Goal: Information Seeking & Learning: Find specific fact

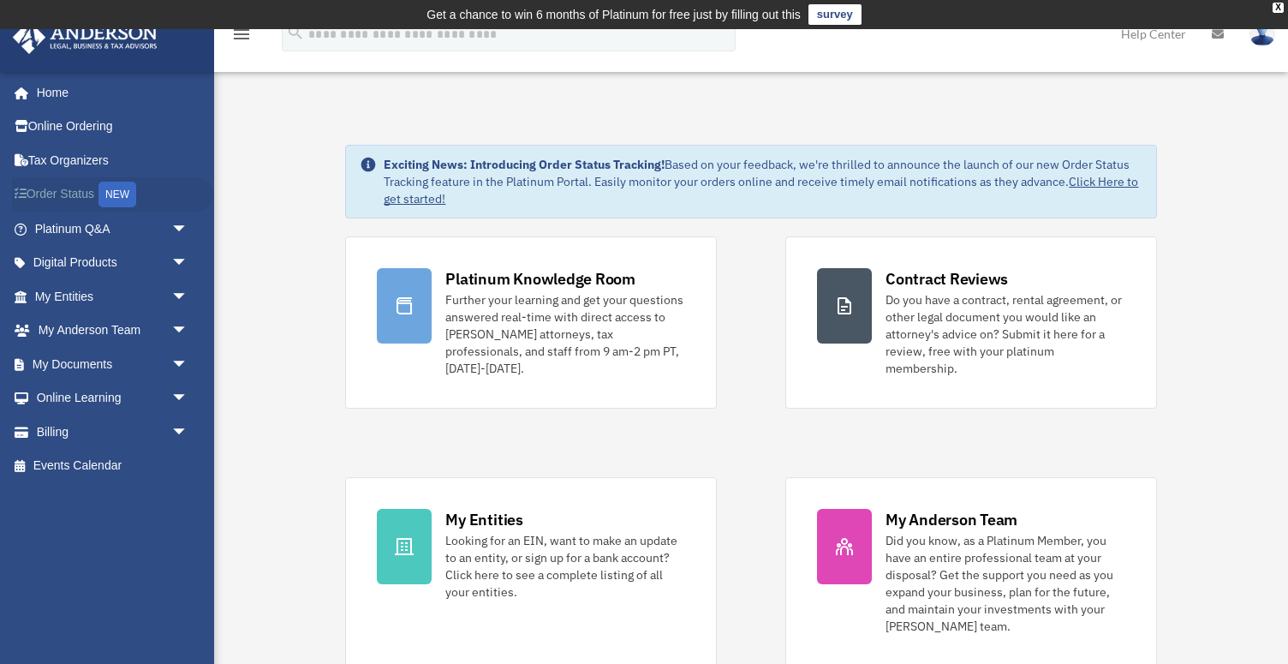
click at [82, 194] on link "Order Status NEW" at bounding box center [113, 194] width 202 height 35
click at [107, 372] on link "My Documents arrow_drop_down" at bounding box center [113, 364] width 202 height 34
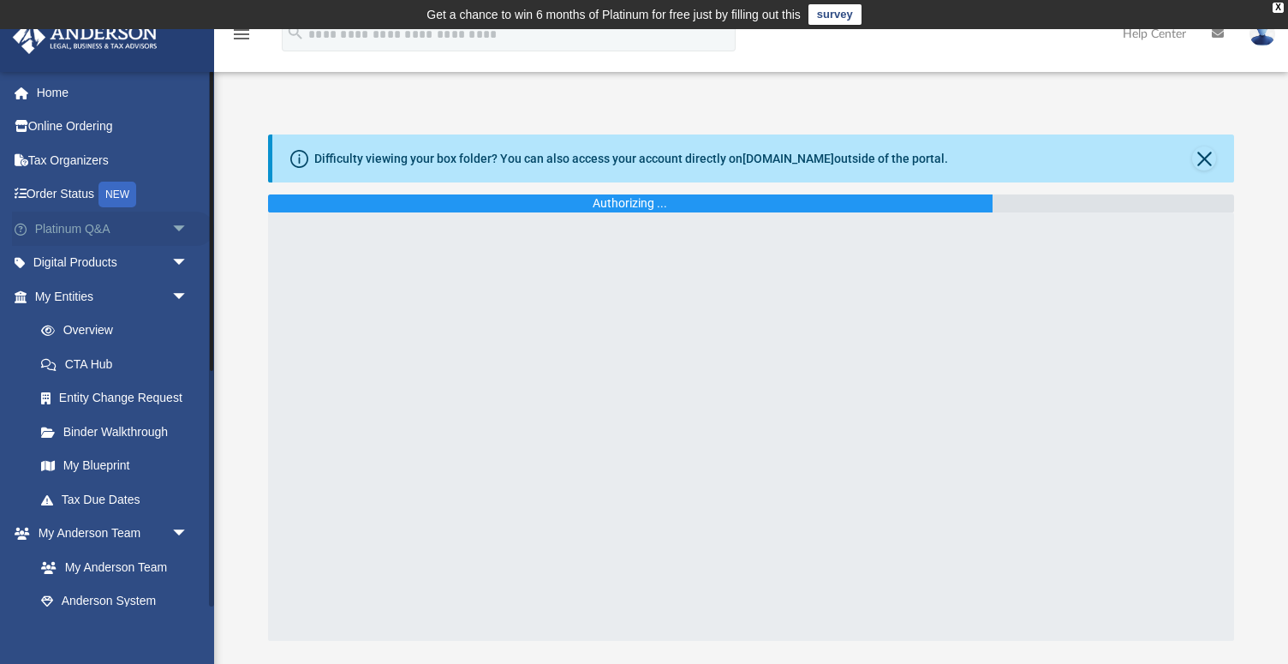
click at [159, 229] on link "Platinum Q&A arrow_drop_down" at bounding box center [113, 229] width 202 height 34
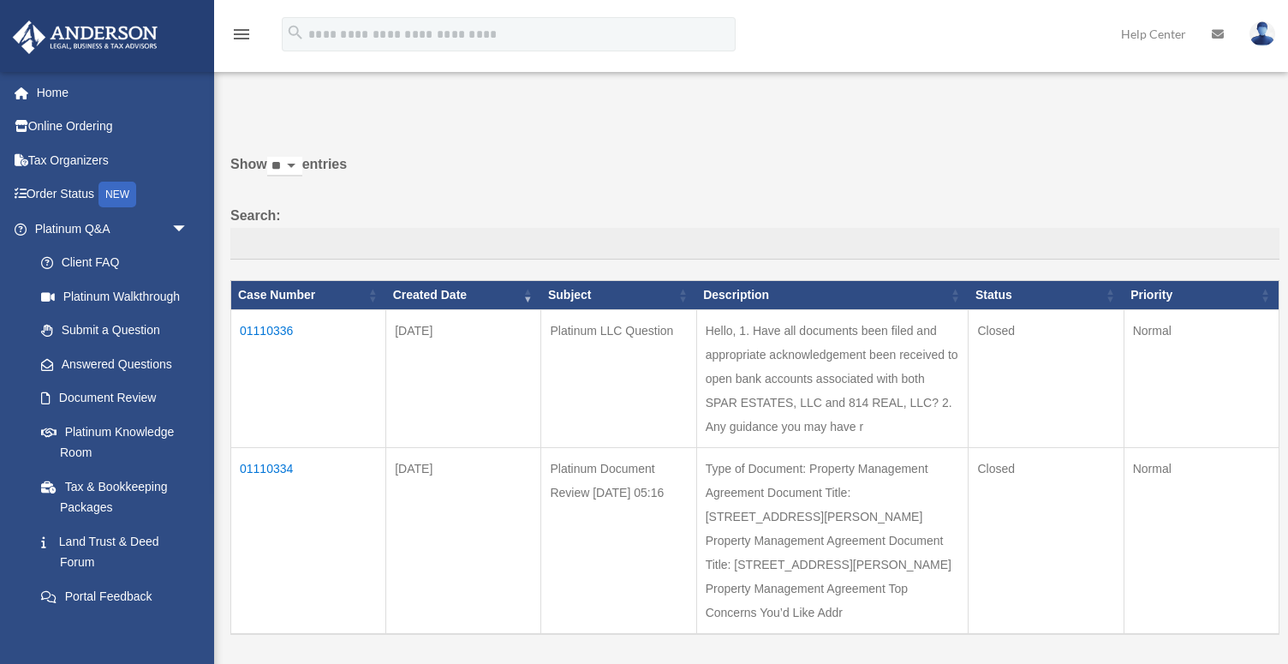
scroll to position [53, 0]
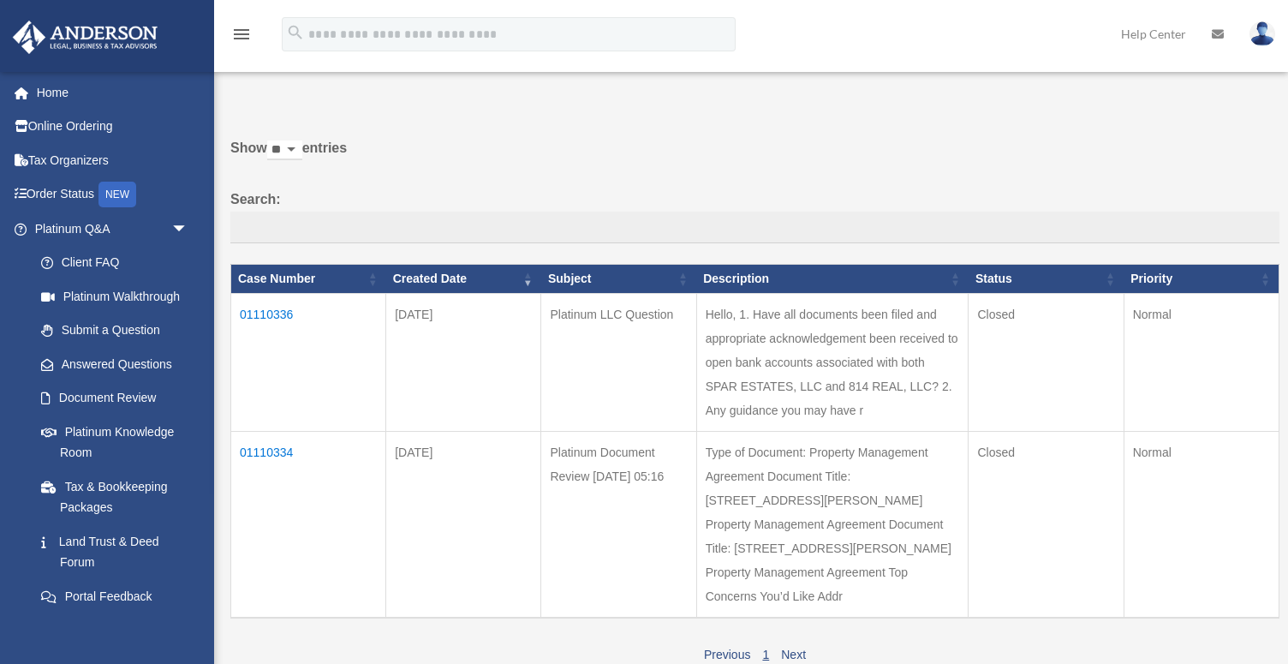
click at [275, 313] on td "01110336" at bounding box center [308, 362] width 155 height 138
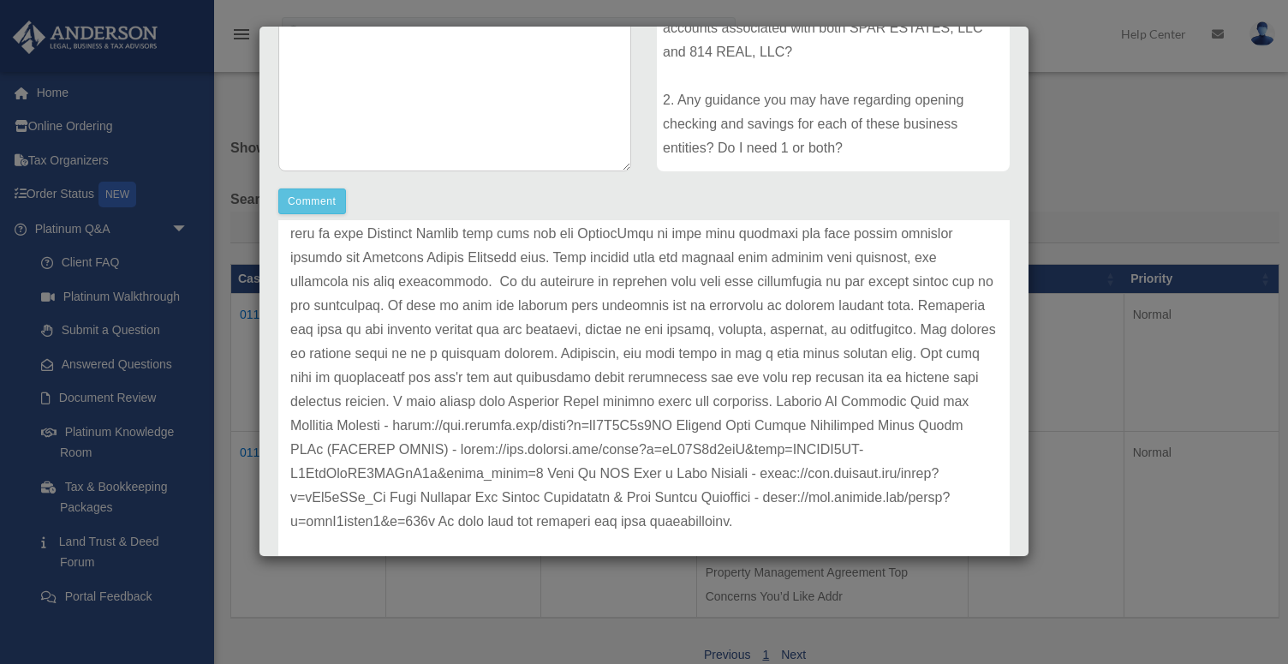
scroll to position [647, 0]
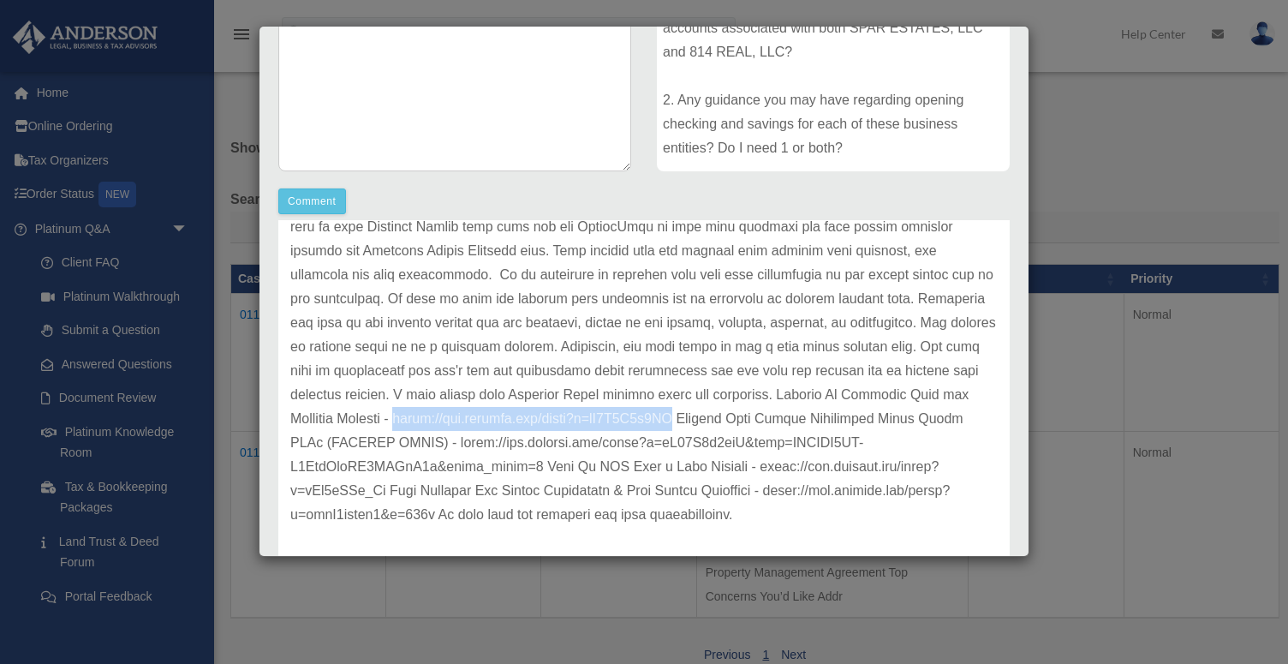
drag, startPoint x: 355, startPoint y: 421, endPoint x: 661, endPoint y: 424, distance: 306.7
click at [661, 424] on p at bounding box center [644, 94] width 708 height 863
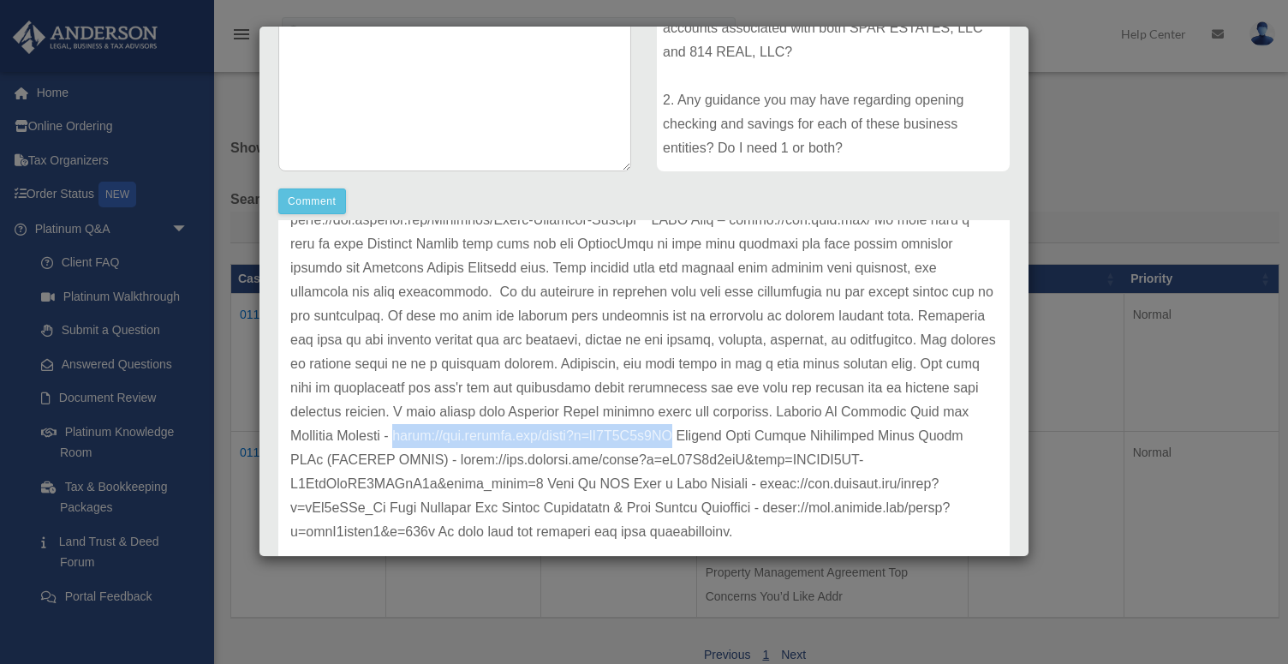
copy p "https://www.youtube.com/watch?v=hX0O0C2y6AU"
click at [567, 509] on p at bounding box center [644, 111] width 708 height 863
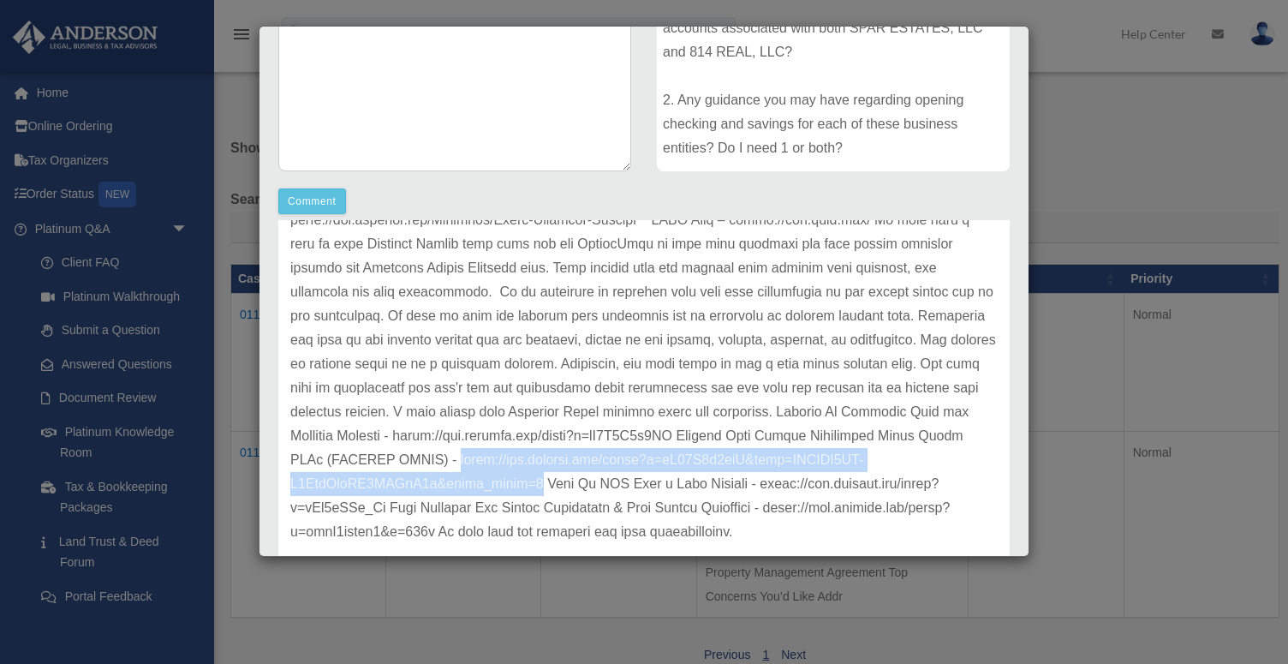
drag, startPoint x: 422, startPoint y: 460, endPoint x: 540, endPoint y: 481, distance: 119.3
click at [540, 481] on p at bounding box center [644, 111] width 708 height 863
copy p "https://www.youtube.com/watch?v=zN95E7y6tlU&list=RDCMUC5GX-U6VbvMkhSM1ONBiW8w&s…"
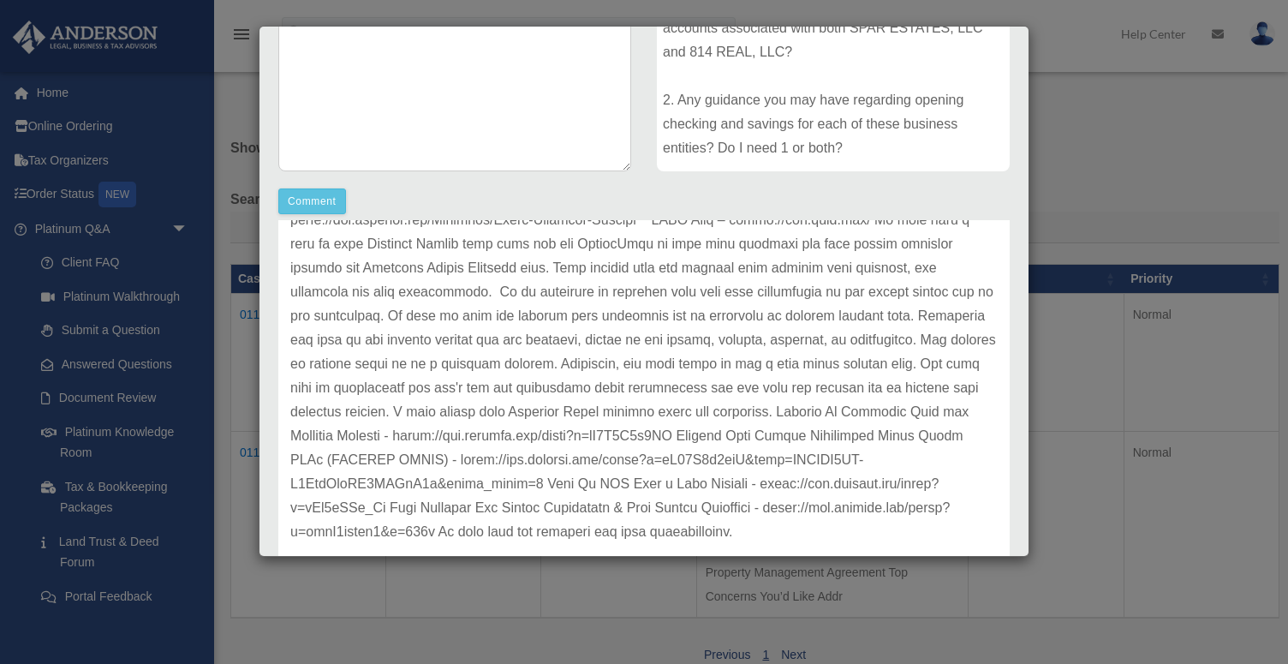
click at [640, 505] on p at bounding box center [644, 111] width 708 height 863
drag, startPoint x: 773, startPoint y: 486, endPoint x: 385, endPoint y: 514, distance: 388.2
click at [385, 514] on p at bounding box center [644, 111] width 708 height 863
copy p "https://www.youtube.com/watch?v=qPt0aJFh_Nc"
click at [511, 532] on p at bounding box center [644, 111] width 708 height 863
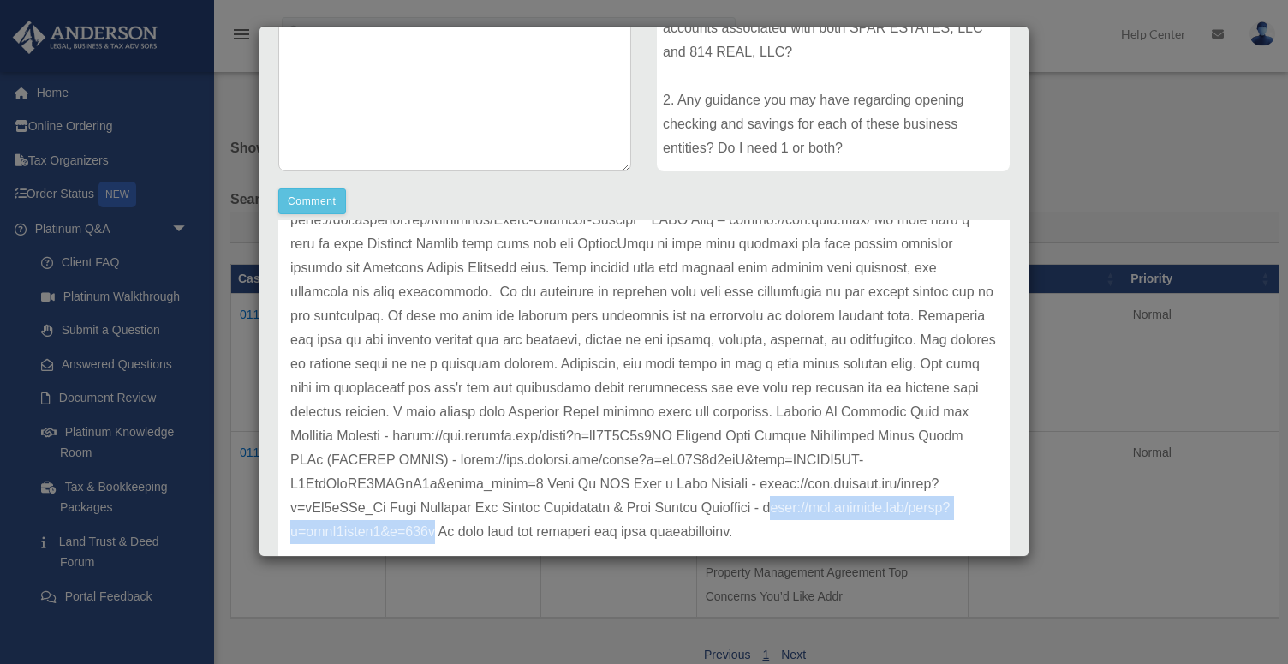
drag, startPoint x: 780, startPoint y: 506, endPoint x: 430, endPoint y: 529, distance: 351.1
click at [430, 529] on p at bounding box center [644, 111] width 708 height 863
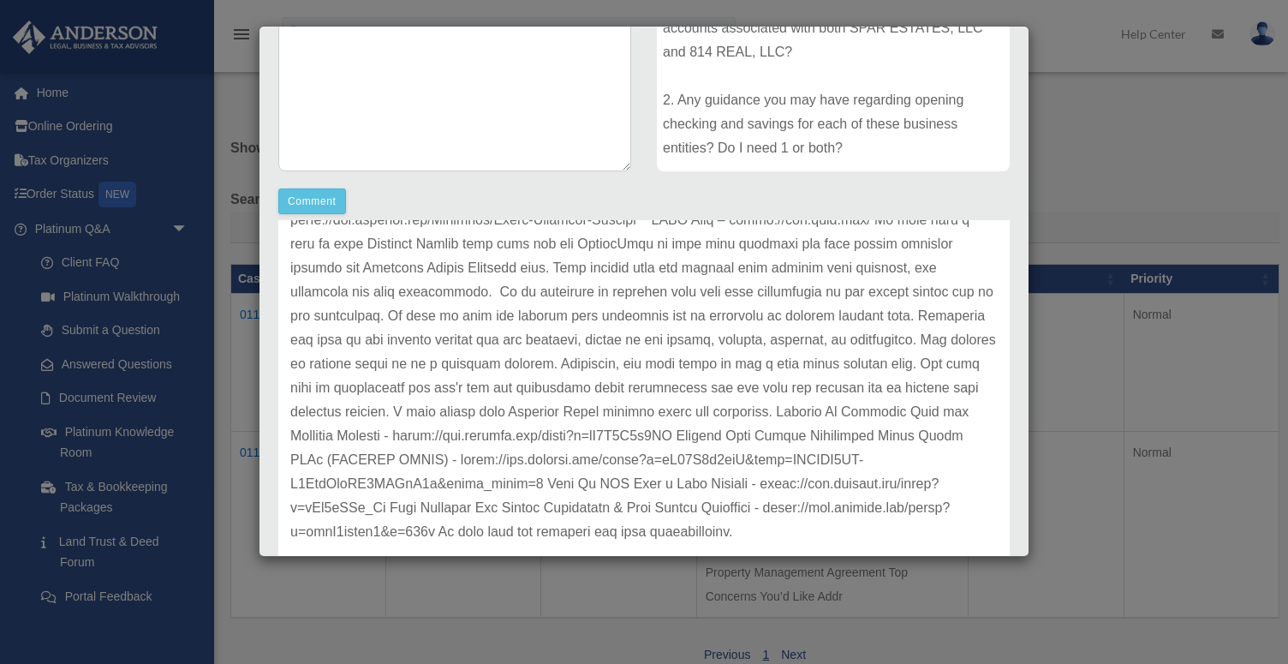
click at [780, 511] on p at bounding box center [644, 111] width 708 height 863
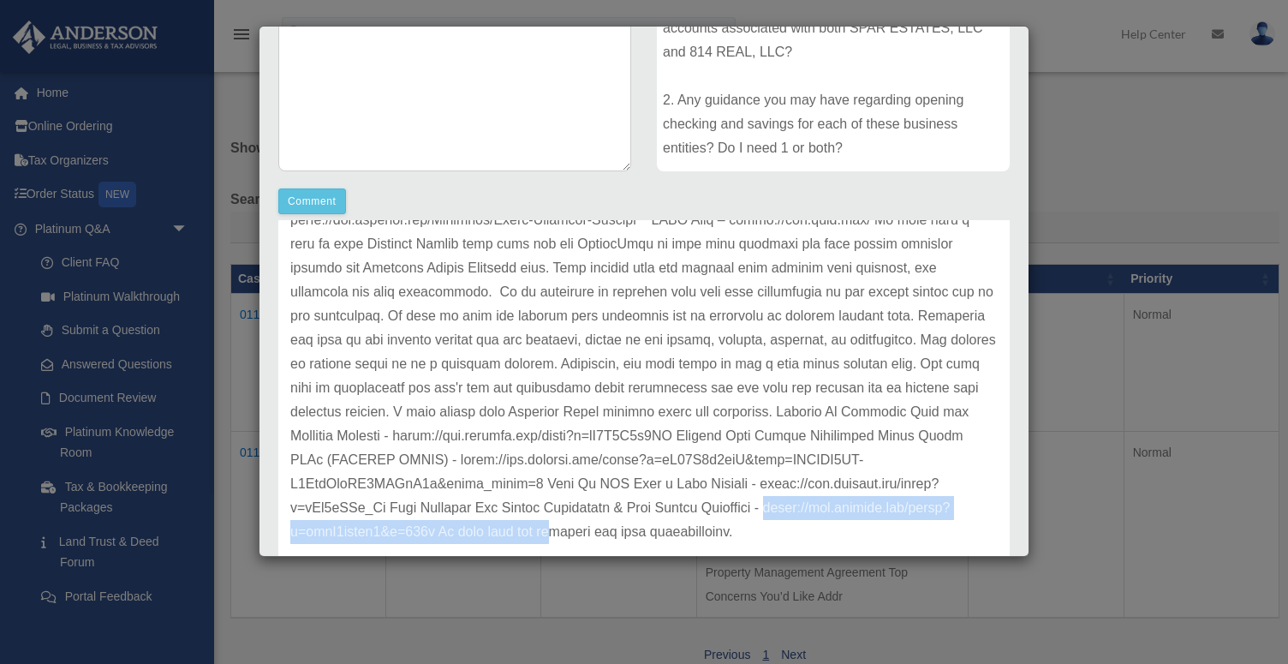
drag, startPoint x: 778, startPoint y: 511, endPoint x: 555, endPoint y: 535, distance: 224.0
click at [555, 535] on p at bounding box center [644, 111] width 708 height 863
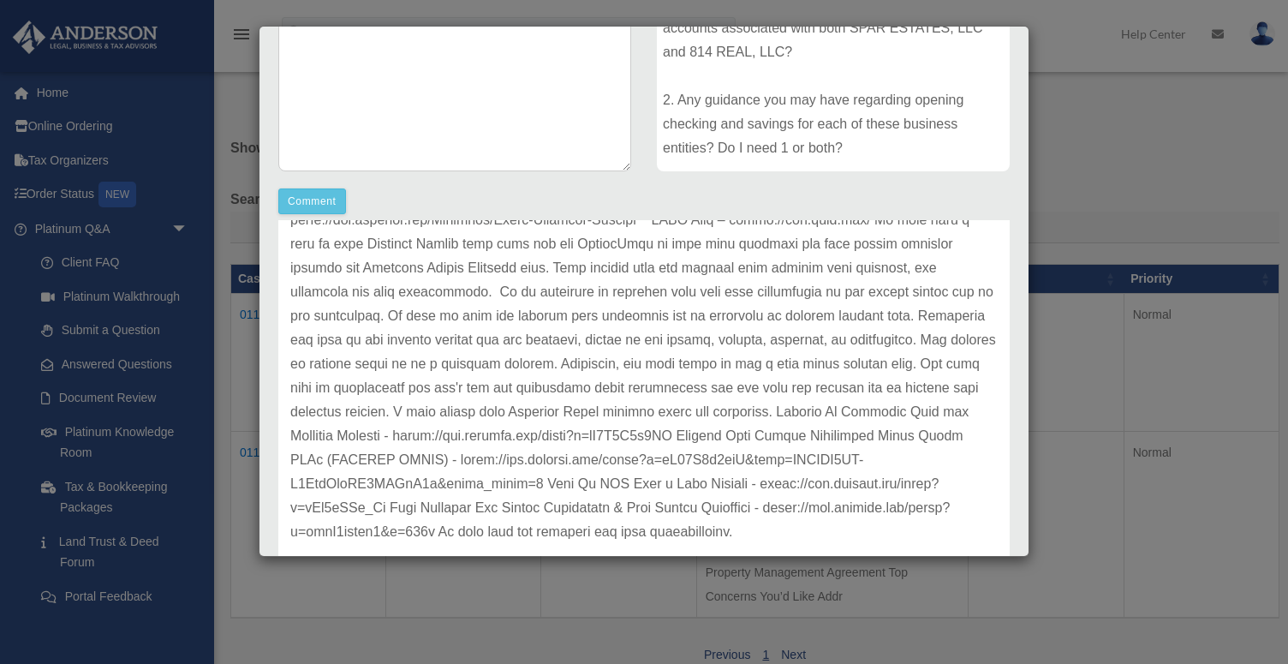
click at [770, 518] on p at bounding box center [644, 111] width 708 height 863
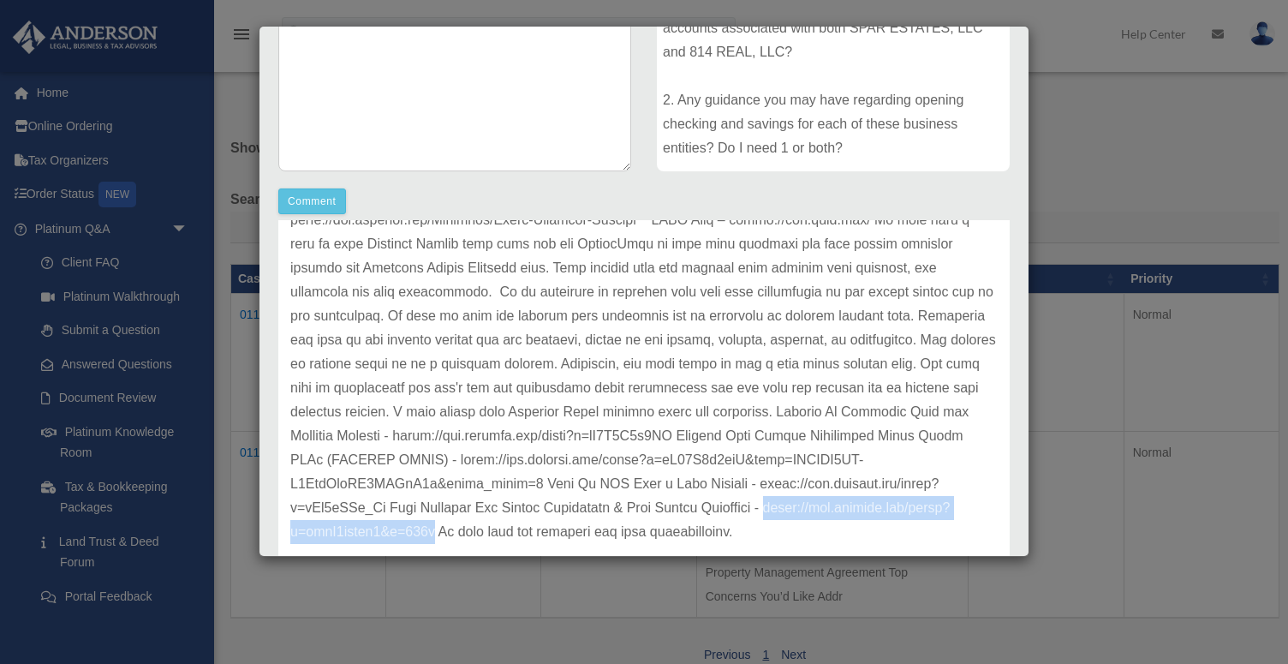
drag, startPoint x: 778, startPoint y: 509, endPoint x: 427, endPoint y: 537, distance: 351.5
click at [427, 537] on p at bounding box center [644, 111] width 708 height 863
copy p "https://www.youtube.com/watch?v=ofrK7ssuib4&t=200s"
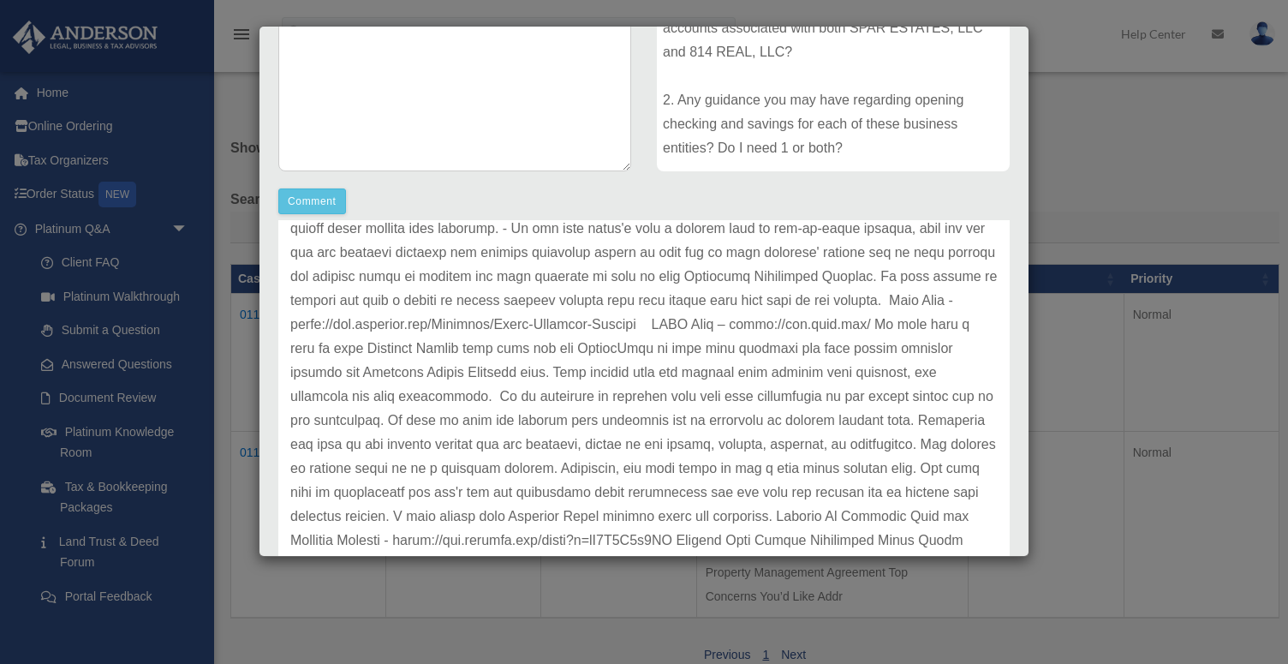
scroll to position [523, 0]
click at [383, 337] on p at bounding box center [644, 218] width 708 height 863
drag, startPoint x: 292, startPoint y: 326, endPoint x: 663, endPoint y: 320, distance: 371.0
click at [663, 320] on p at bounding box center [644, 218] width 708 height 863
copy p "https://www.axosbank.com/Business/Small-Business-Banking"
